Goal: Information Seeking & Learning: Learn about a topic

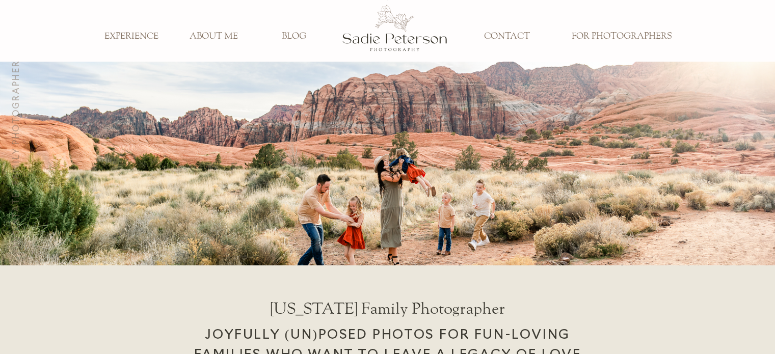
click at [141, 34] on h3 "EXPERIENCE" at bounding box center [131, 36] width 67 height 11
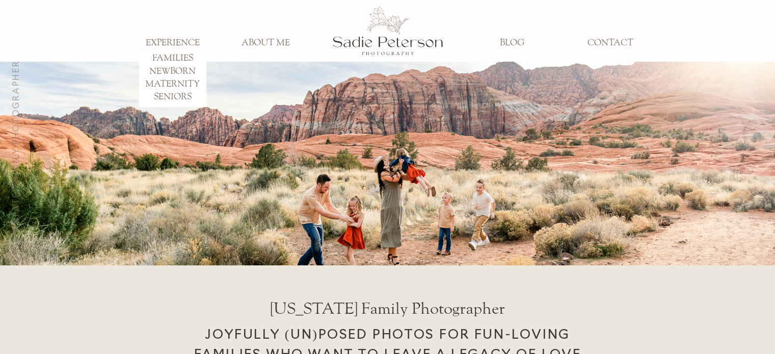
click at [175, 59] on h3 "FAMILIES" at bounding box center [172, 58] width 67 height 11
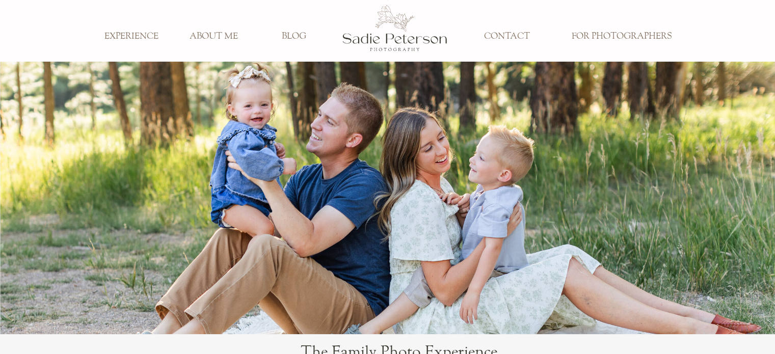
click at [609, 31] on h3 "FOR PHOTOGRAPHERS" at bounding box center [621, 36] width 115 height 11
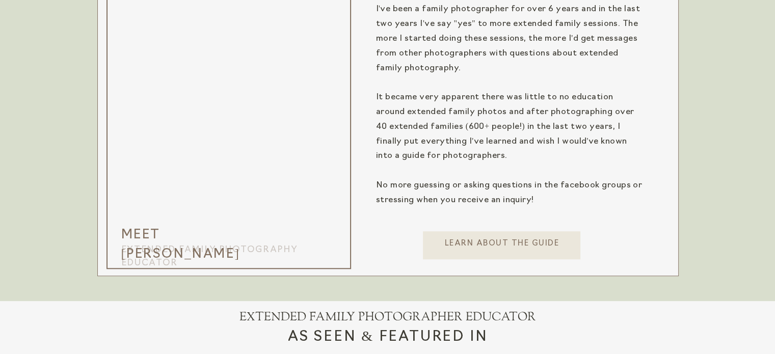
scroll to position [917, 0]
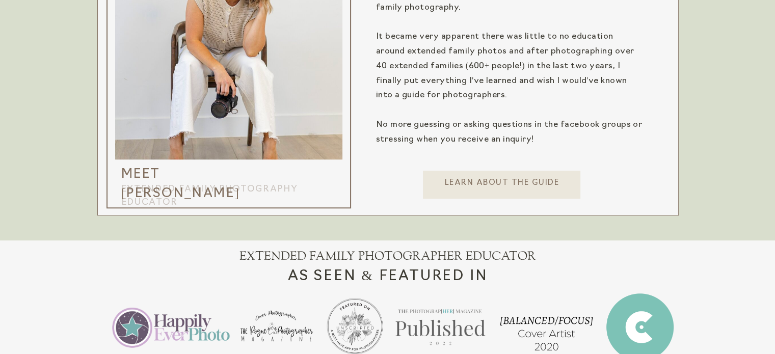
click at [464, 182] on p "Learn about the guide" at bounding box center [501, 188] width 159 height 21
